Goal: Task Accomplishment & Management: Manage account settings

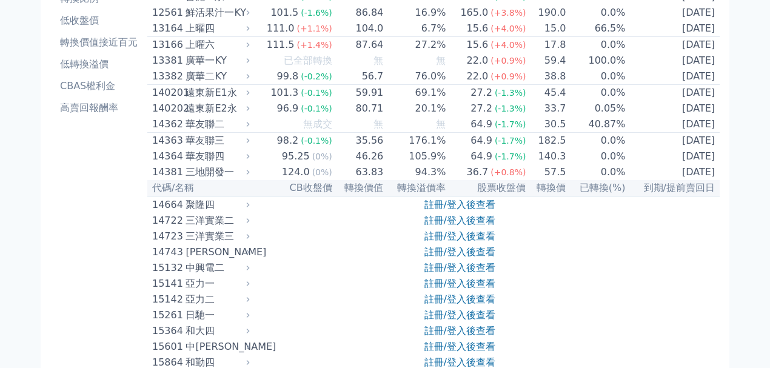
scroll to position [161, 0]
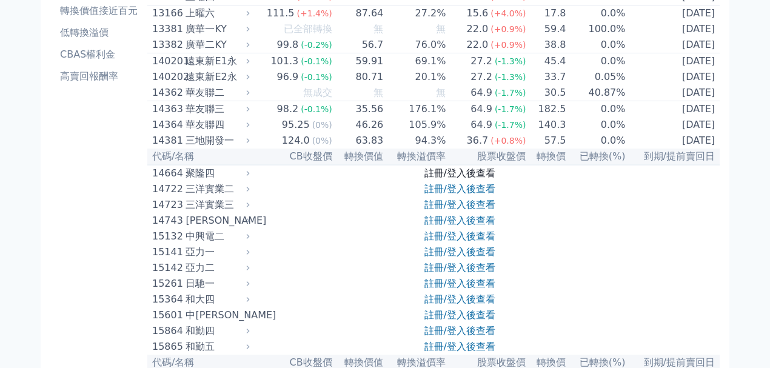
drag, startPoint x: 469, startPoint y: 188, endPoint x: 472, endPoint y: 195, distance: 7.1
click at [469, 179] on link "註冊/登入後查看" at bounding box center [459, 173] width 71 height 12
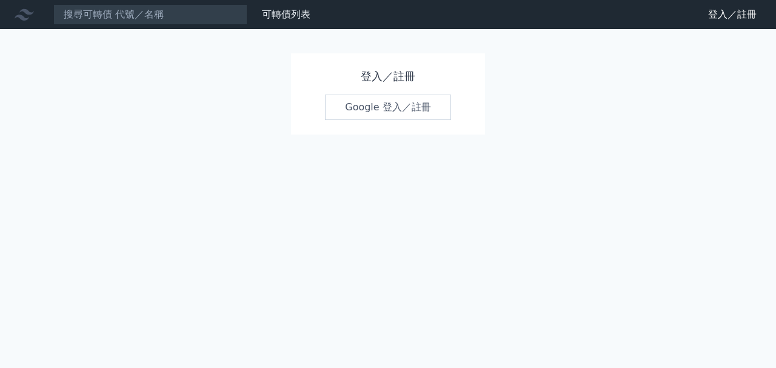
click at [408, 111] on link "Google 登入／註冊" at bounding box center [388, 107] width 126 height 25
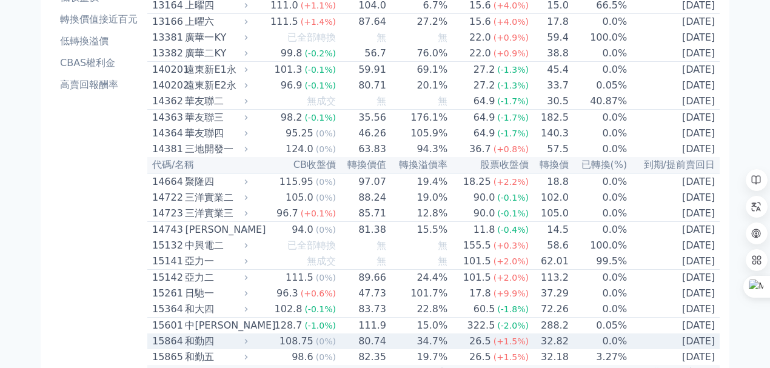
scroll to position [40, 0]
